Goal: Download file/media

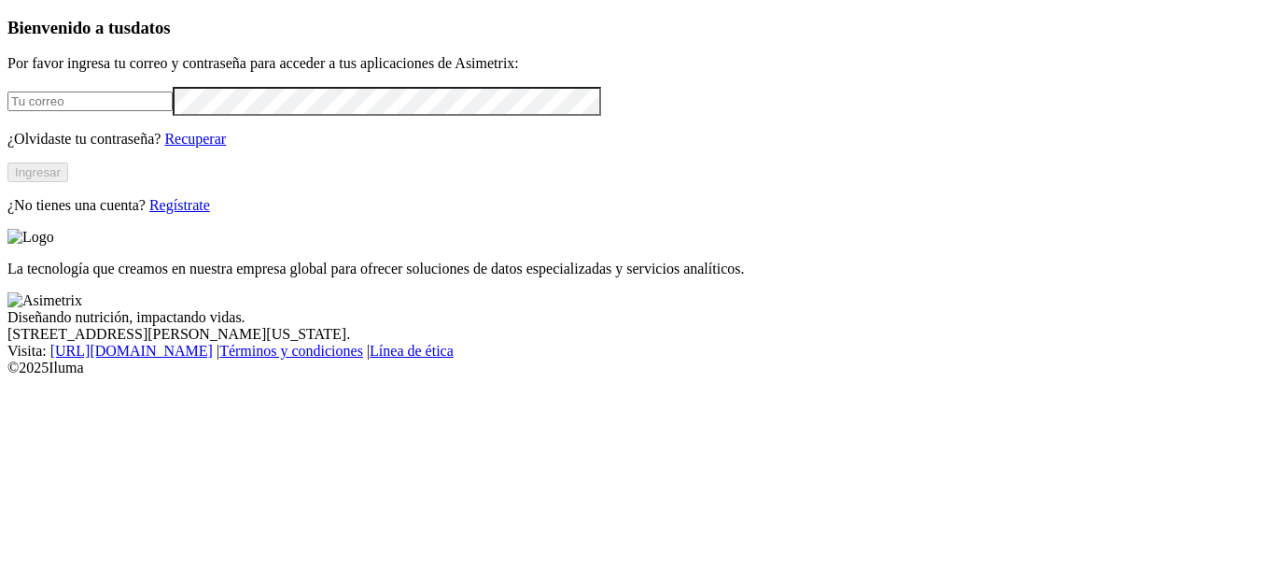
type input "[PERSON_NAME][EMAIL_ADDRESS][PERSON_NAME][DOMAIN_NAME]"
click at [262, 215] on div "Bienvenido a tus datos Por favor ingresa tu correo y contraseña para acceder a …" at bounding box center [637, 116] width 1260 height 197
click at [68, 182] on button "Ingresar" at bounding box center [37, 172] width 61 height 20
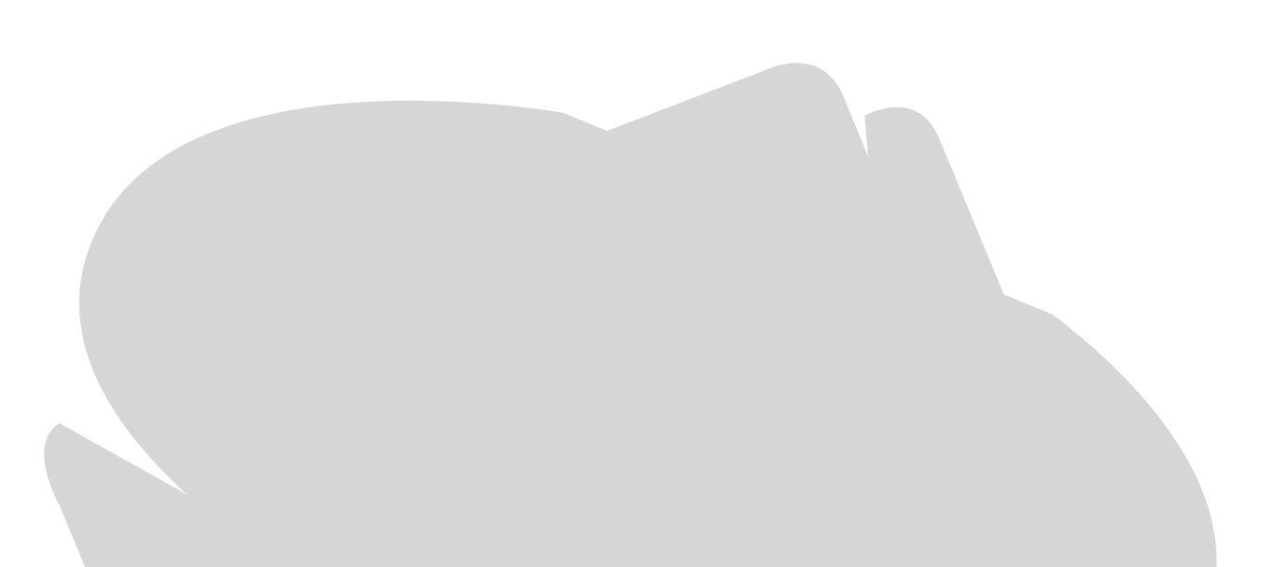
scroll to position [828, 0]
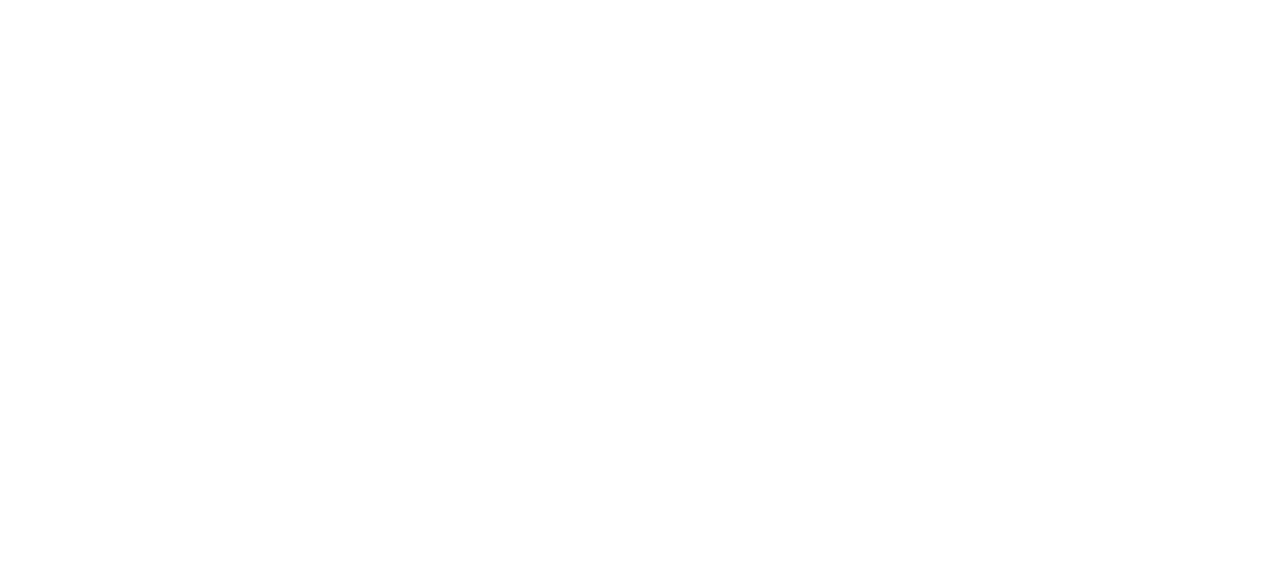
scroll to position [162, 0]
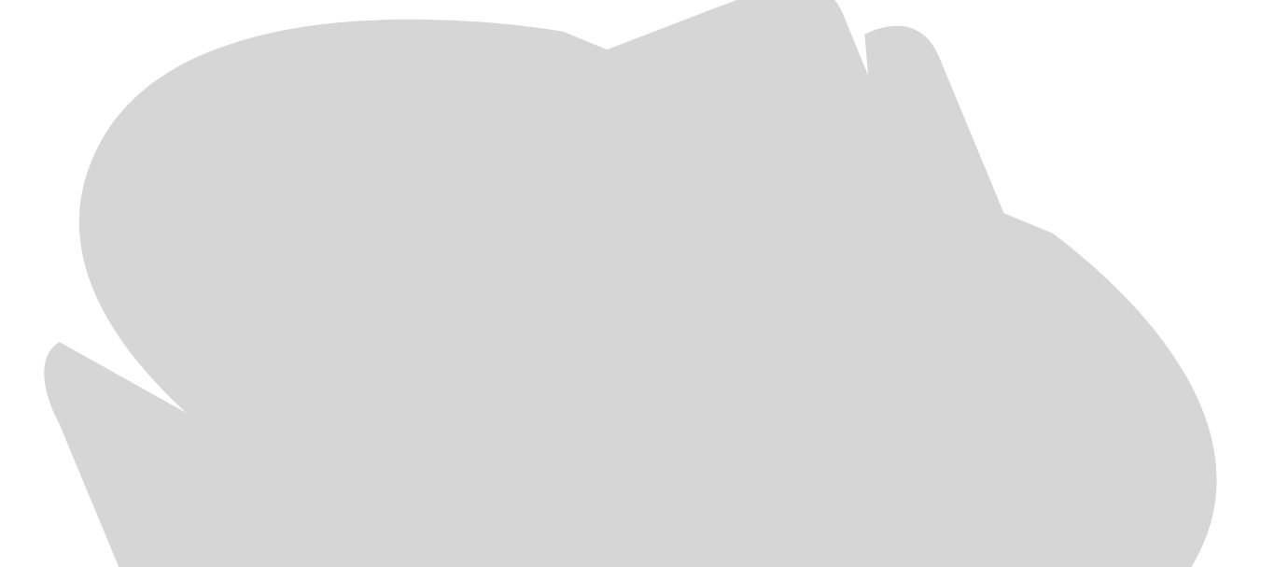
scroll to position [883, 0]
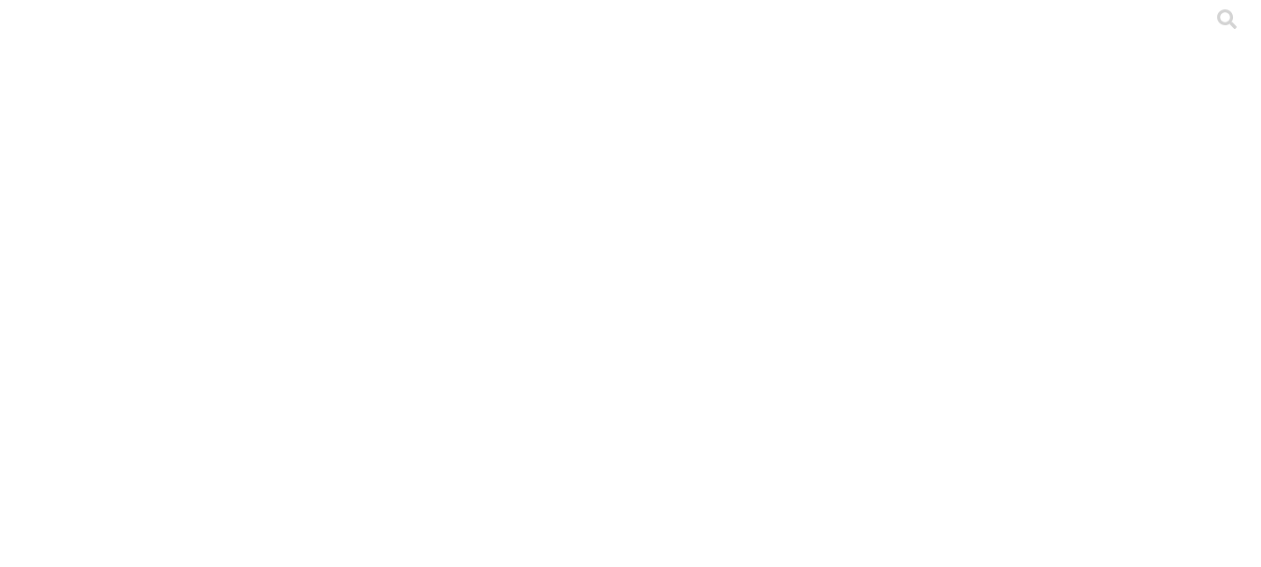
scroll to position [0, 0]
